Goal: Obtain resource: Download file/media

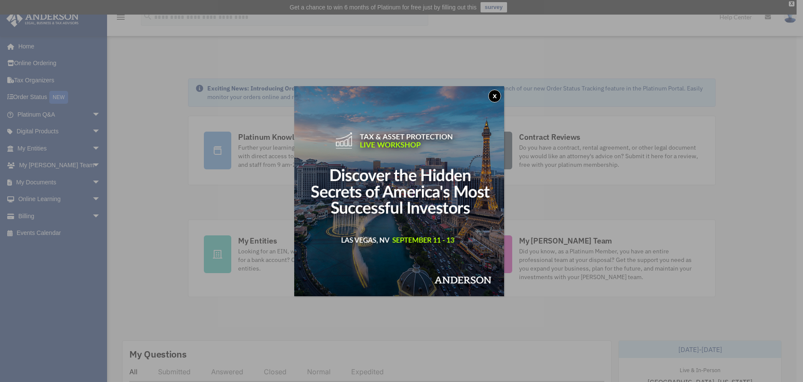
click at [498, 96] on button "x" at bounding box center [494, 96] width 13 height 13
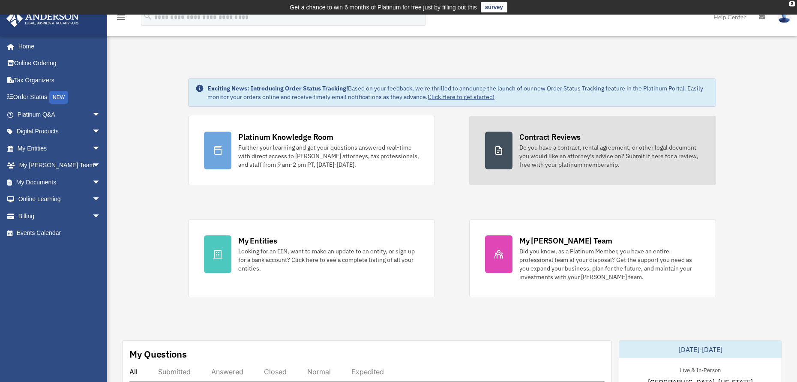
click at [572, 137] on div "Contract Reviews" at bounding box center [549, 137] width 61 height 11
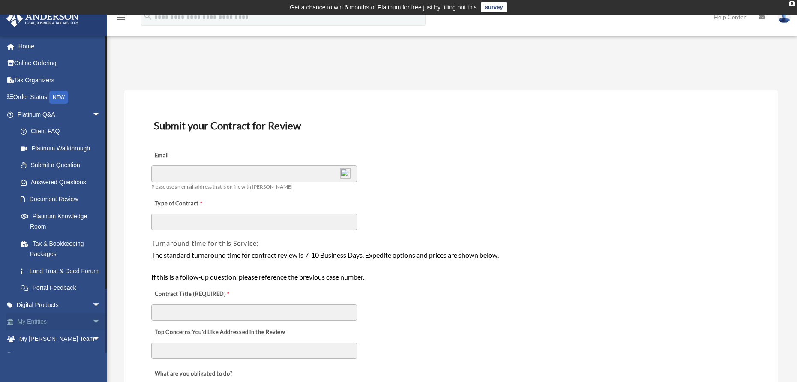
click at [92, 331] on span "arrow_drop_down" at bounding box center [100, 322] width 17 height 18
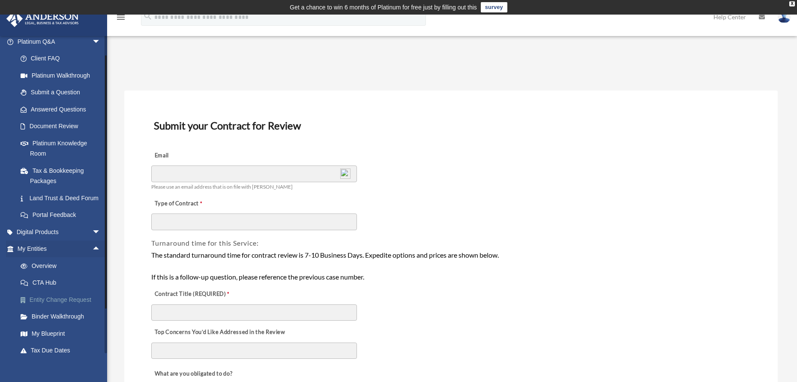
scroll to position [86, 0]
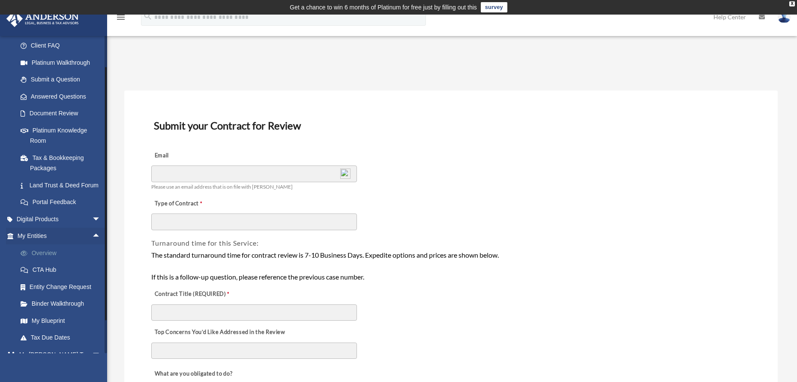
click at [40, 260] on link "Overview" at bounding box center [63, 252] width 102 height 17
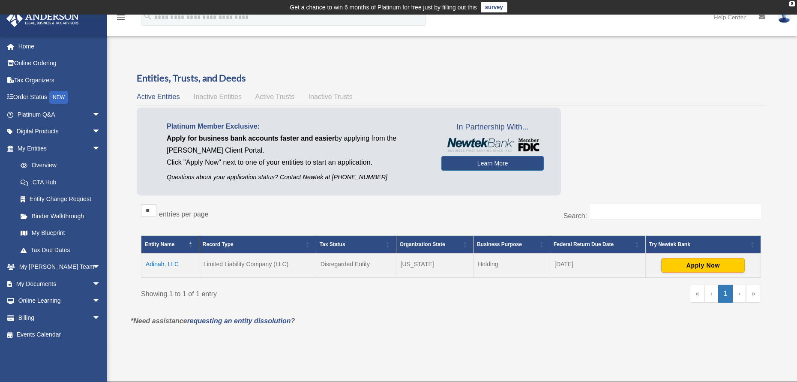
click at [158, 261] on td "Adinah, LLC" at bounding box center [170, 265] width 58 height 24
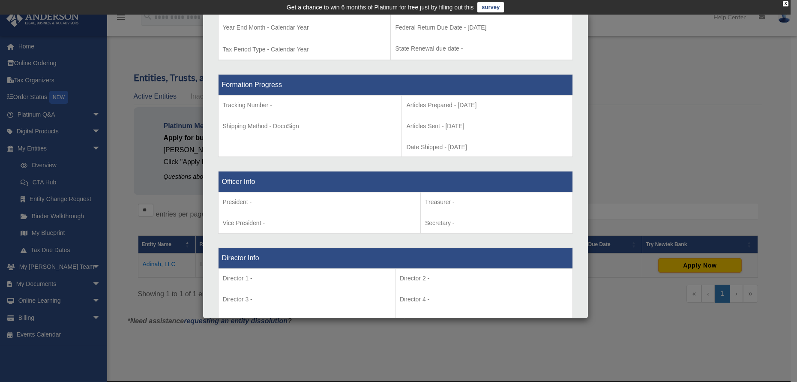
scroll to position [428, 0]
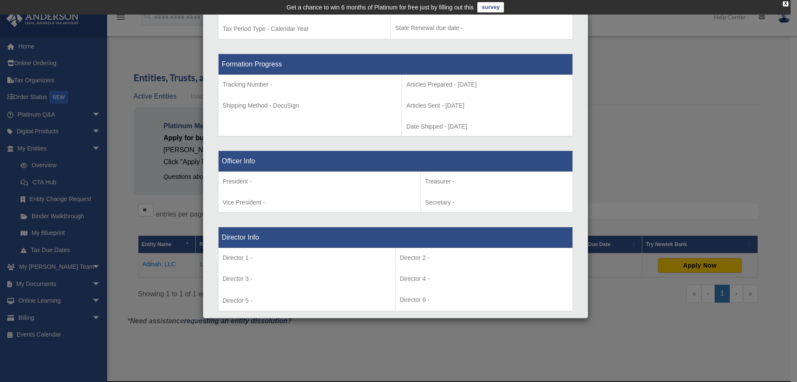
click at [90, 266] on div "Details × Articles Sent Organizational Date" at bounding box center [398, 191] width 797 height 382
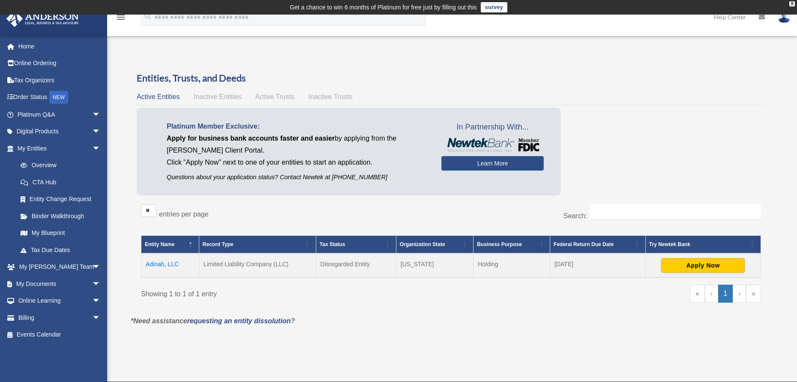
click at [92, 266] on span "arrow_drop_down" at bounding box center [100, 267] width 17 height 18
click at [74, 281] on link "My [PERSON_NAME] Team" at bounding box center [63, 288] width 102 height 27
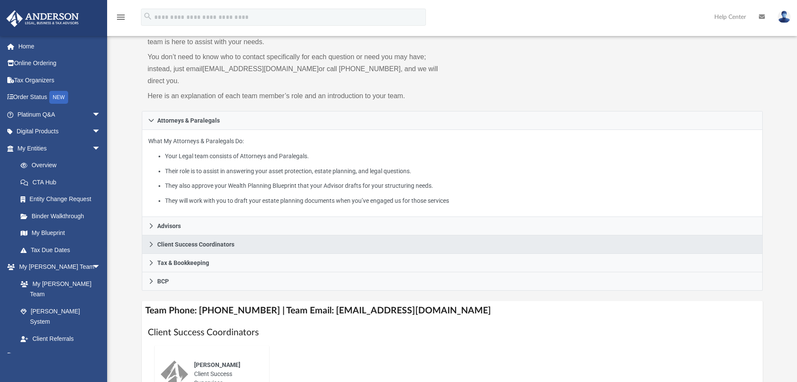
scroll to position [86, 0]
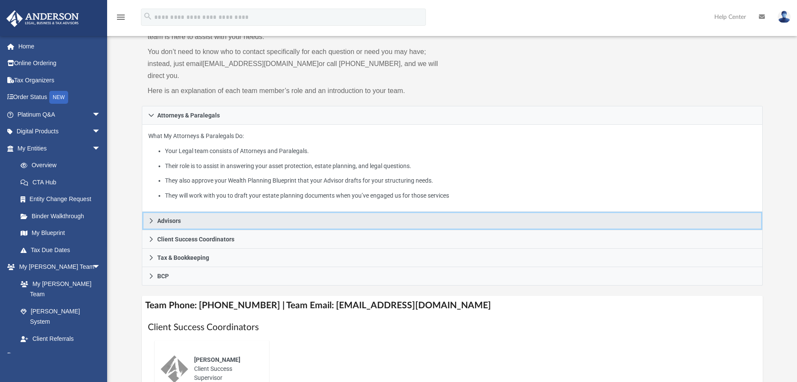
click at [148, 218] on icon at bounding box center [151, 221] width 6 height 6
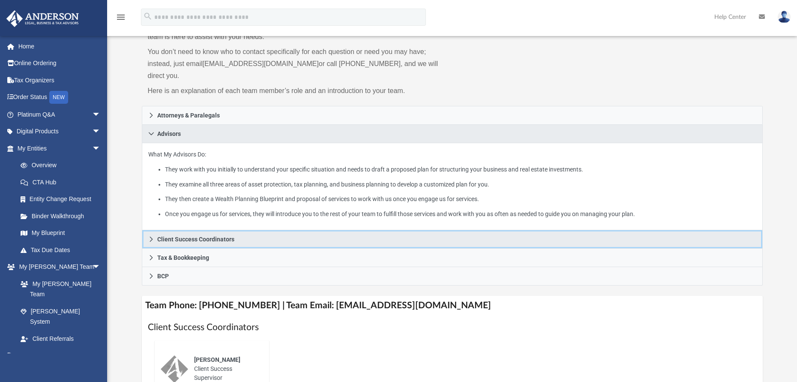
click at [151, 236] on icon at bounding box center [151, 239] width 6 height 6
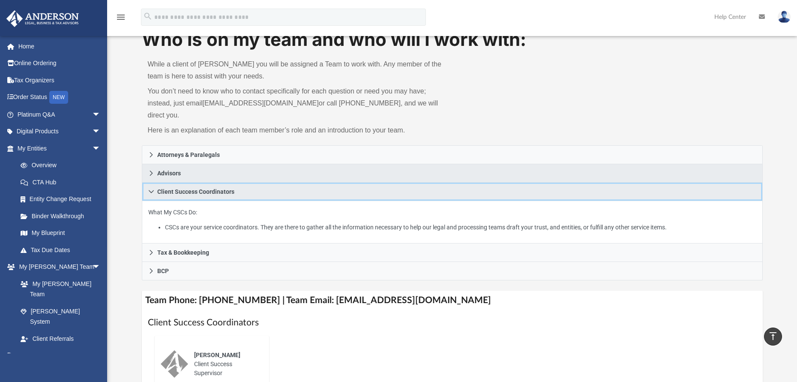
scroll to position [43, 0]
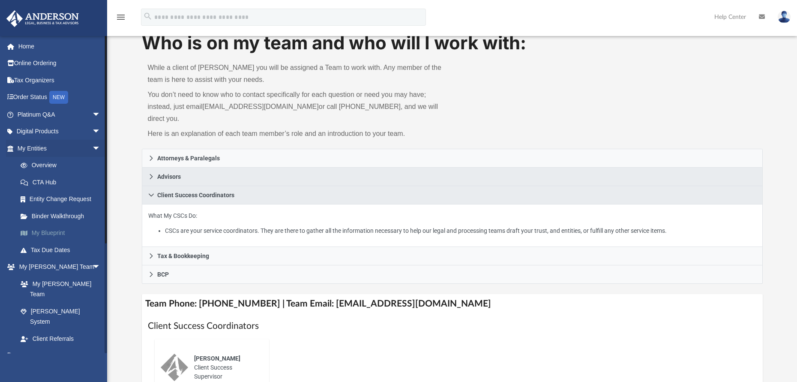
click at [51, 231] on link "My Blueprint" at bounding box center [63, 232] width 102 height 17
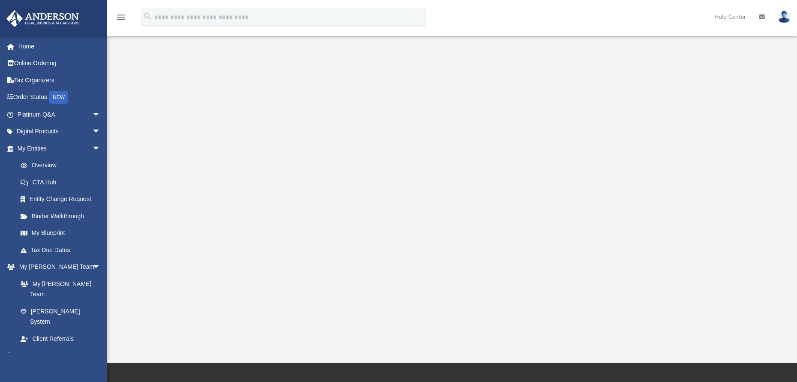
scroll to position [73, 0]
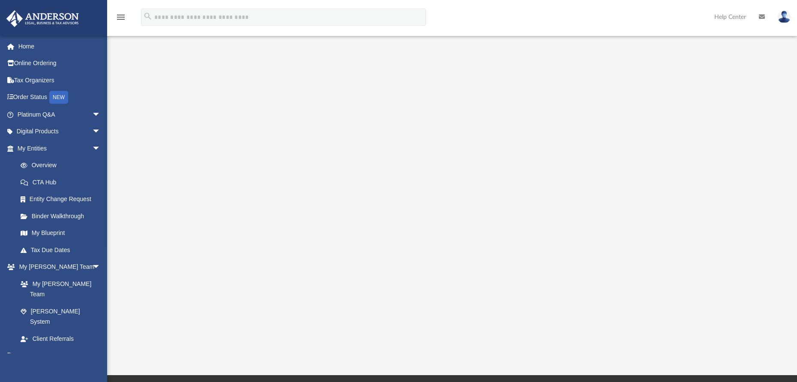
click at [175, 312] on div at bounding box center [452, 171] width 621 height 343
click at [115, 18] on div "menu" at bounding box center [120, 17] width 27 height 22
click at [122, 16] on icon "menu" at bounding box center [121, 17] width 10 height 10
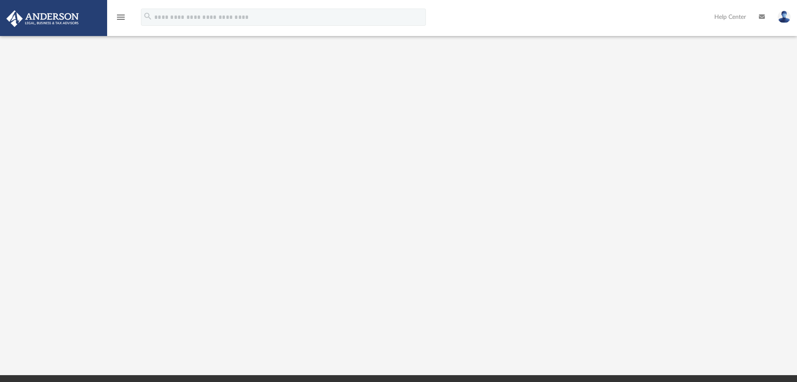
click at [120, 20] on icon "menu" at bounding box center [121, 17] width 10 height 10
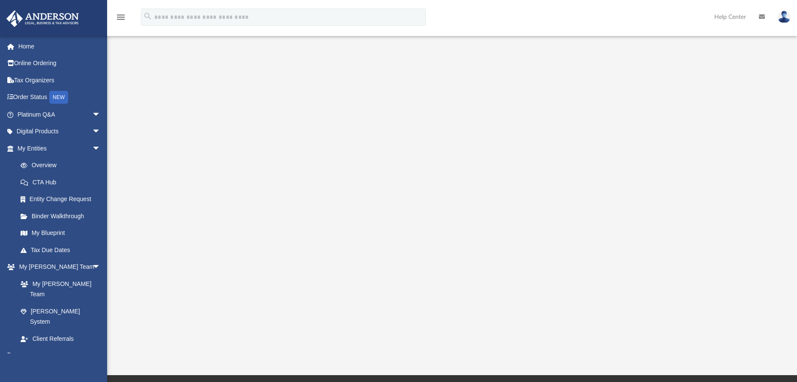
click at [120, 20] on icon "menu" at bounding box center [121, 17] width 10 height 10
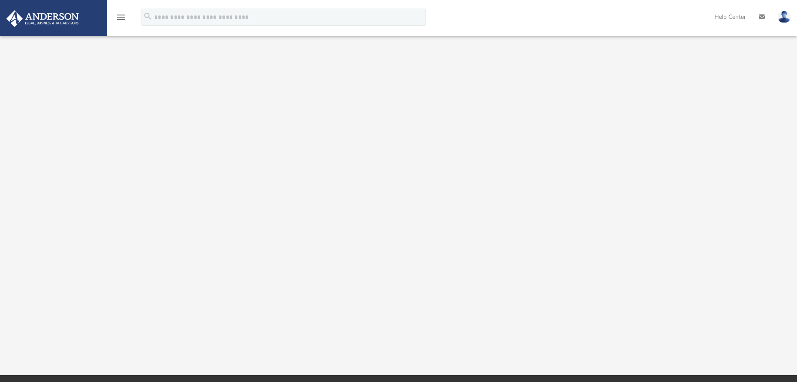
click at [735, 179] on div at bounding box center [398, 171] width 717 height 343
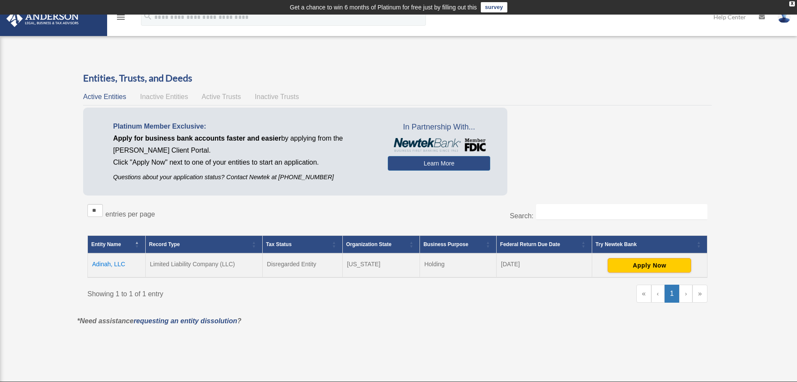
click at [118, 17] on icon "menu" at bounding box center [121, 17] width 10 height 10
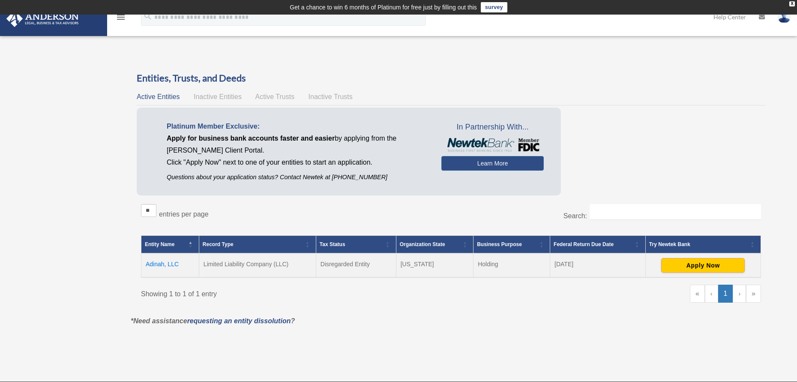
click at [66, 21] on img at bounding box center [43, 18] width 78 height 17
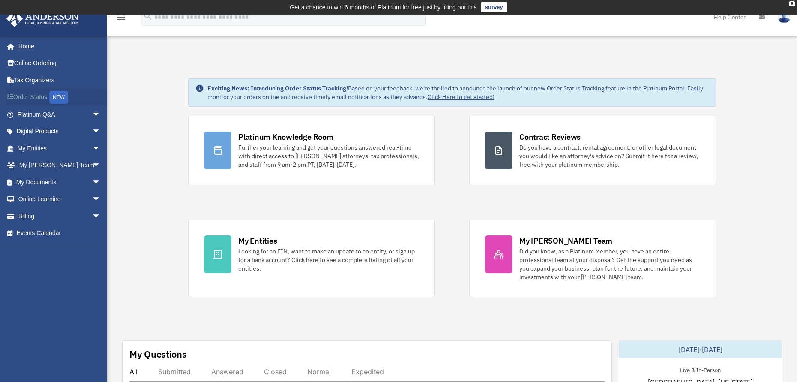
click at [30, 96] on link "Order Status NEW" at bounding box center [60, 98] width 108 height 18
click at [92, 215] on span "arrow_drop_down" at bounding box center [100, 216] width 17 height 18
click at [67, 231] on link "$ Open Invoices" at bounding box center [63, 233] width 102 height 18
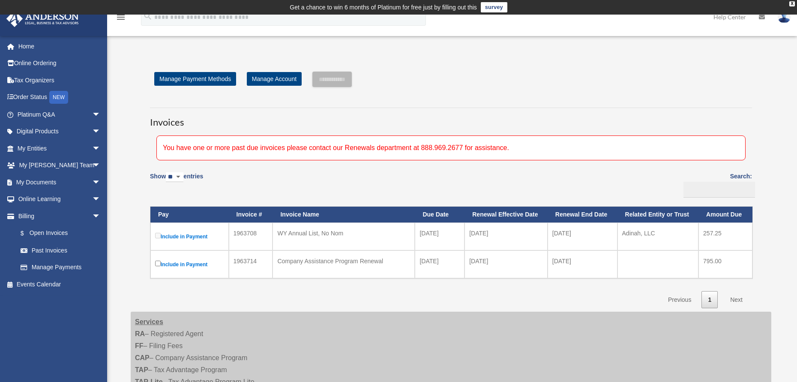
click at [158, 238] on label "Include in Payment" at bounding box center [189, 236] width 69 height 11
click at [92, 185] on span "arrow_drop_down" at bounding box center [100, 183] width 17 height 18
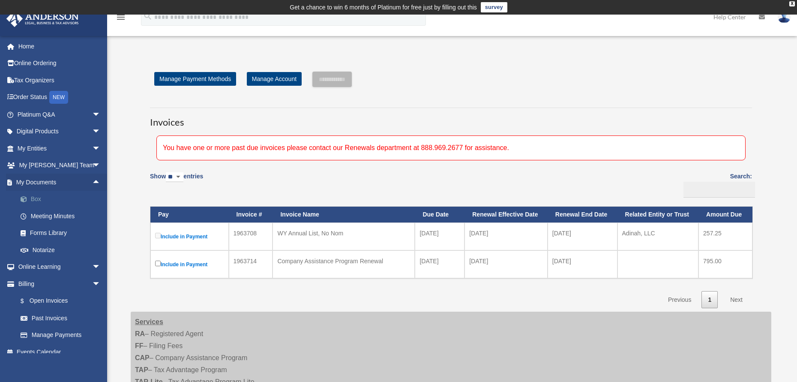
click at [39, 201] on link "Box" at bounding box center [63, 199] width 102 height 17
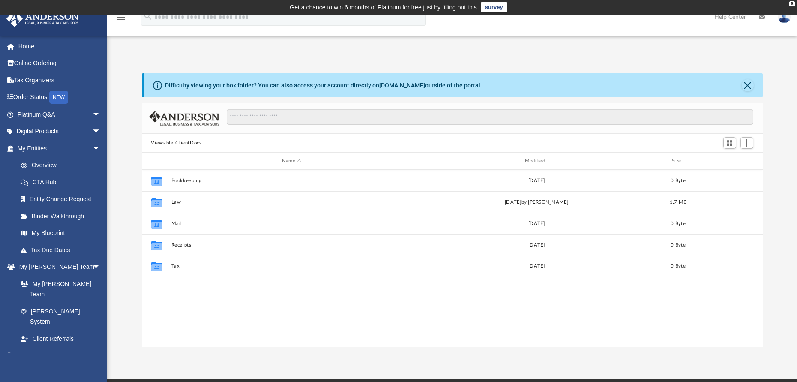
scroll to position [189, 614]
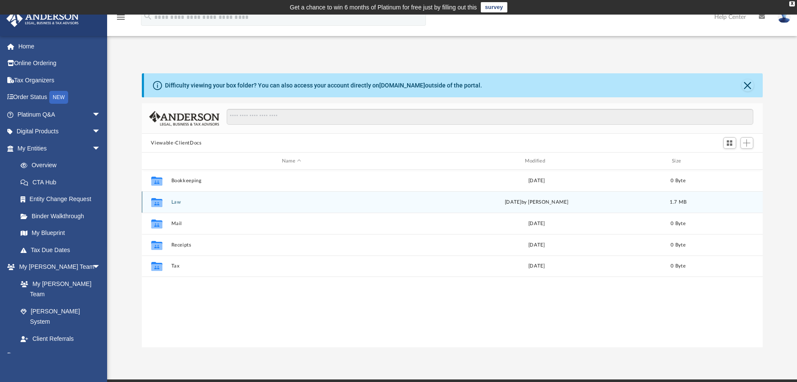
click at [577, 206] on div "[DATE] by [PERSON_NAME]" at bounding box center [536, 202] width 241 height 8
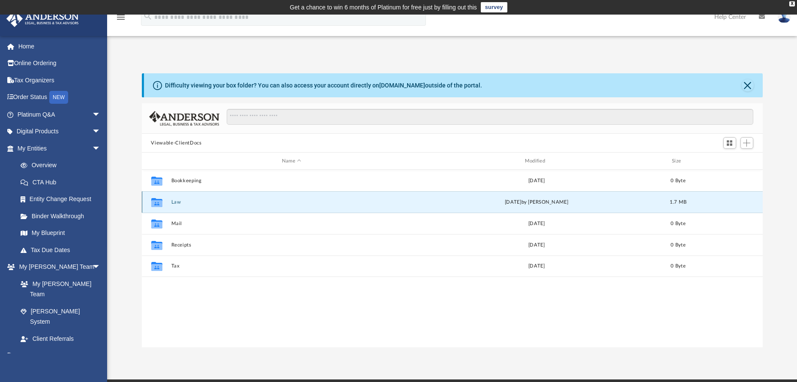
click at [165, 201] on div "Collaborated Folder" at bounding box center [156, 202] width 21 height 14
click at [157, 202] on icon "grid" at bounding box center [156, 203] width 11 height 7
click at [253, 208] on div "Collaborated Folder Law [DATE] by [PERSON_NAME] 1.7 MB" at bounding box center [452, 201] width 621 height 21
click at [256, 209] on div "Collaborated Folder Law [DATE] by [PERSON_NAME] 1.7 MB" at bounding box center [452, 201] width 621 height 21
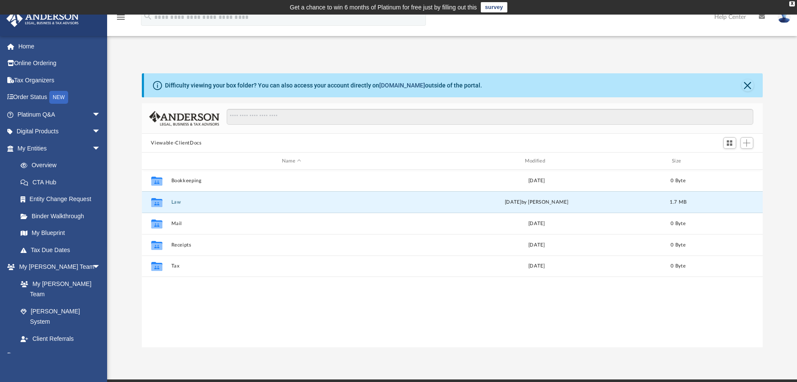
click at [385, 87] on link "[DOMAIN_NAME]" at bounding box center [402, 85] width 46 height 7
